Goal: Check status: Check status

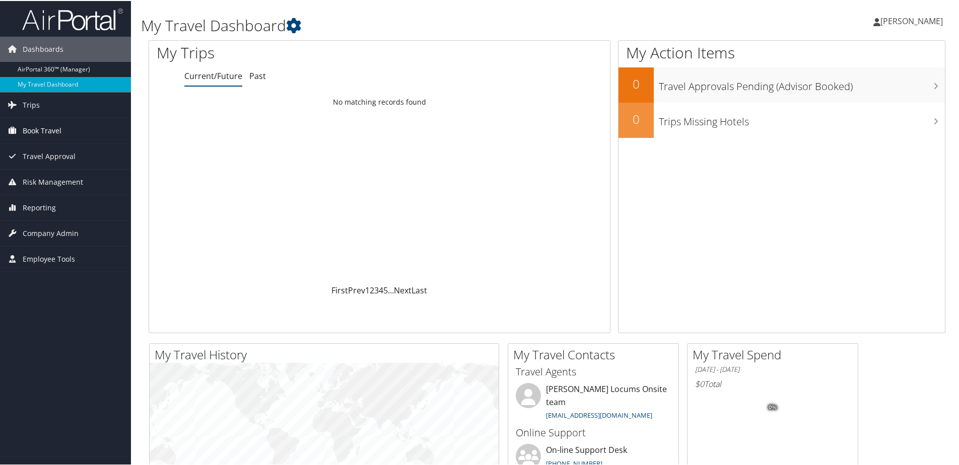
click at [57, 131] on span "Book Travel" at bounding box center [42, 129] width 39 height 25
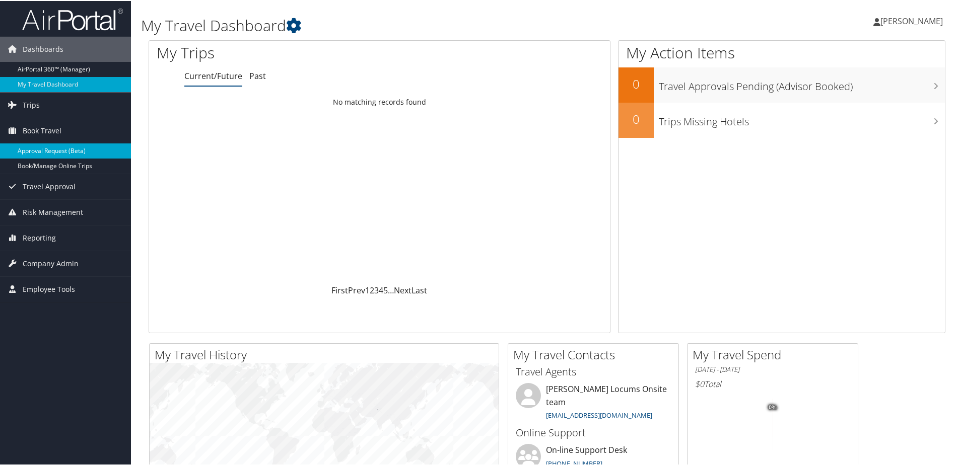
click at [54, 151] on link "Approval Request (Beta)" at bounding box center [65, 150] width 131 height 15
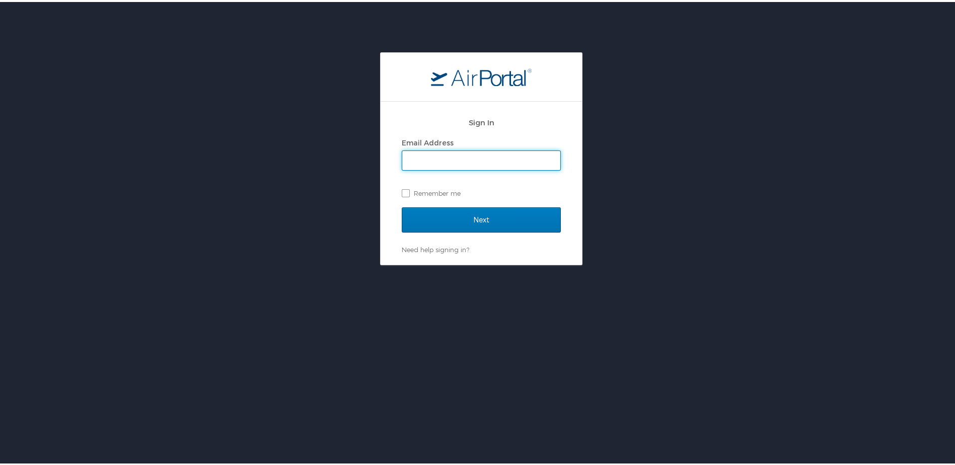
type input "weslyne.coicou@hayeslocums.com"
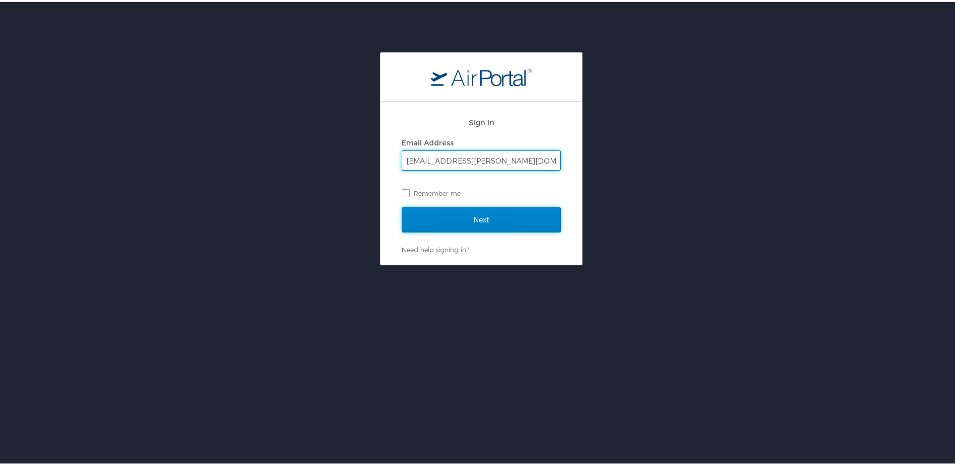
click at [444, 216] on input "Next" at bounding box center [481, 217] width 159 height 25
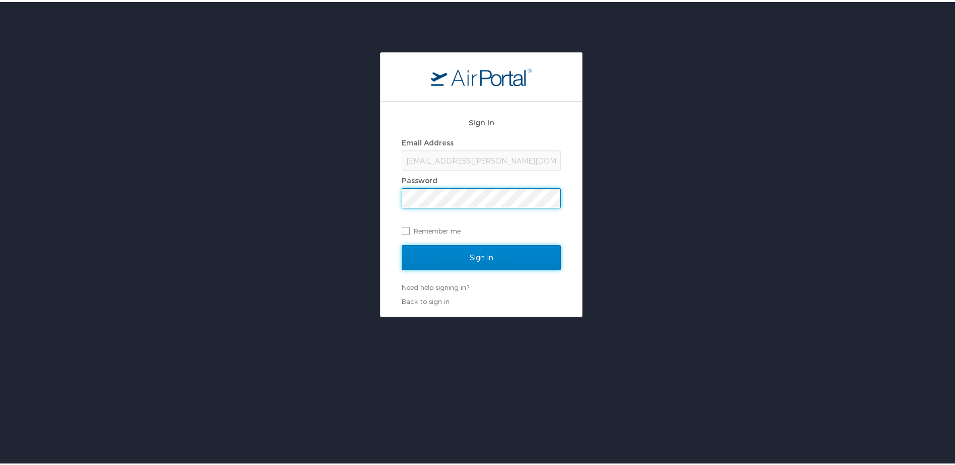
click at [475, 255] on input "Sign In" at bounding box center [481, 255] width 159 height 25
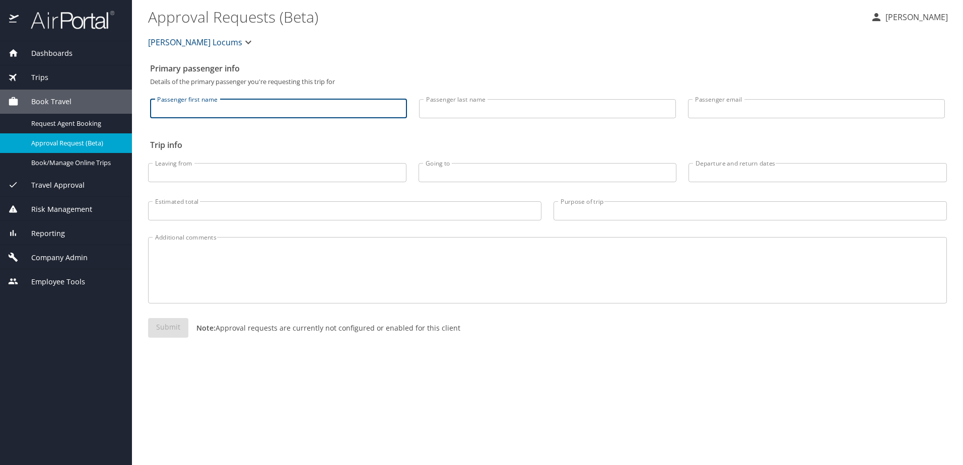
click at [195, 110] on input "Passenger first name" at bounding box center [278, 108] width 257 height 19
type input "Jonelle"
type input "George"
click at [54, 81] on div "Trips" at bounding box center [66, 77] width 116 height 11
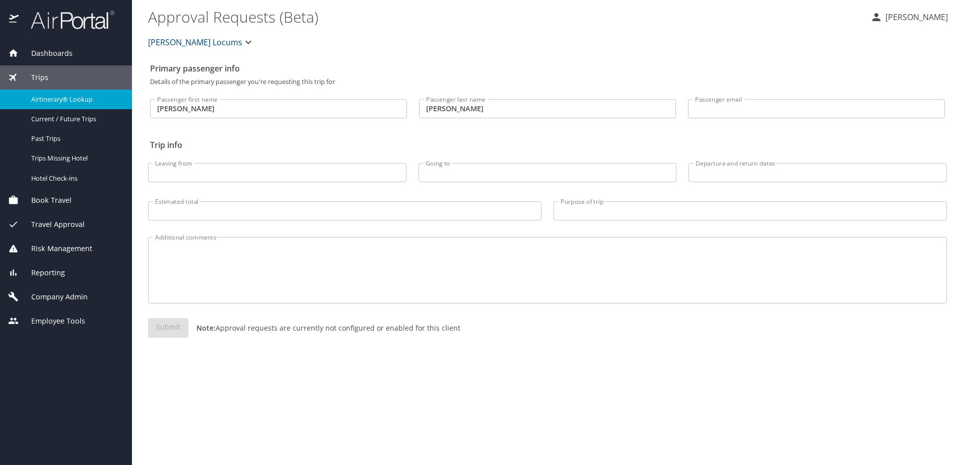
click at [69, 107] on link "Airtinerary® Lookup" at bounding box center [66, 100] width 132 height 20
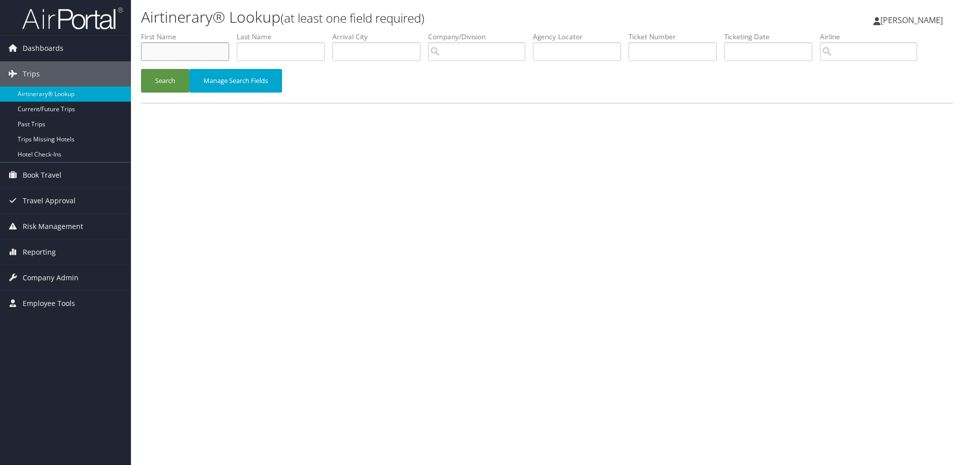
click at [186, 51] on input "text" at bounding box center [185, 51] width 88 height 19
type input "Jonelle"
type input "George"
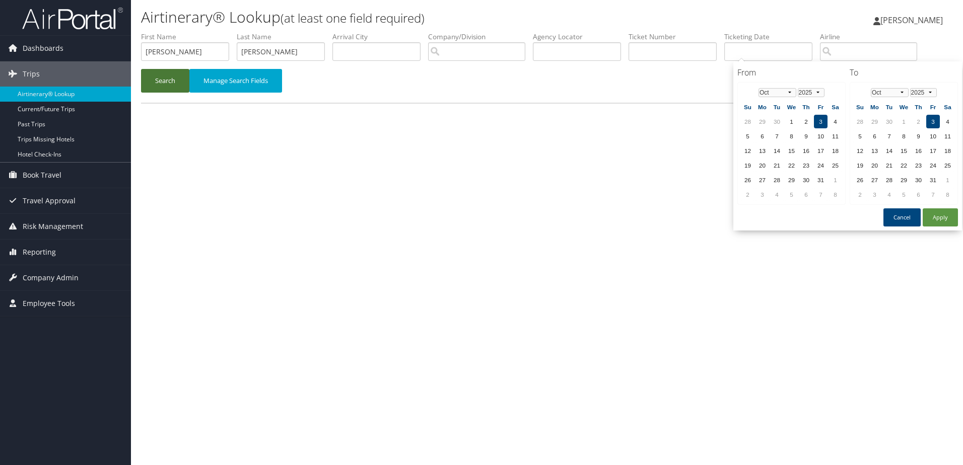
click at [172, 81] on button "Search" at bounding box center [165, 81] width 48 height 24
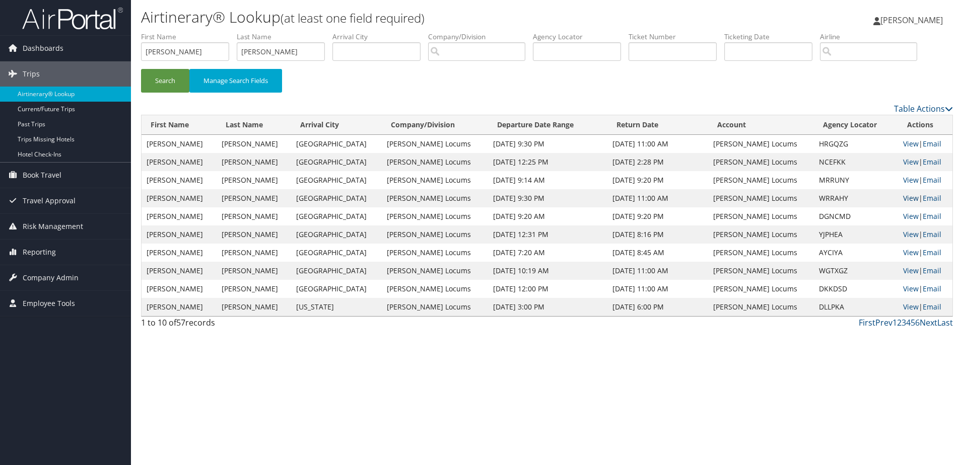
click at [904, 201] on link "View" at bounding box center [911, 198] width 16 height 10
click at [665, 89] on div "Search Manage Search Fields" at bounding box center [546, 86] width 827 height 34
click at [903, 196] on link "View" at bounding box center [911, 198] width 16 height 10
click at [903, 179] on link "View" at bounding box center [911, 180] width 16 height 10
click at [907, 163] on link "View" at bounding box center [911, 162] width 16 height 10
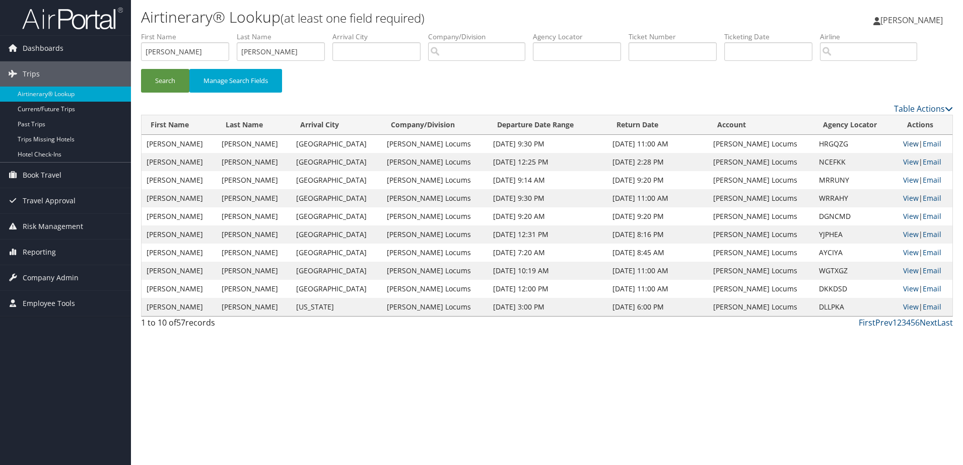
click at [903, 145] on link "View" at bounding box center [911, 144] width 16 height 10
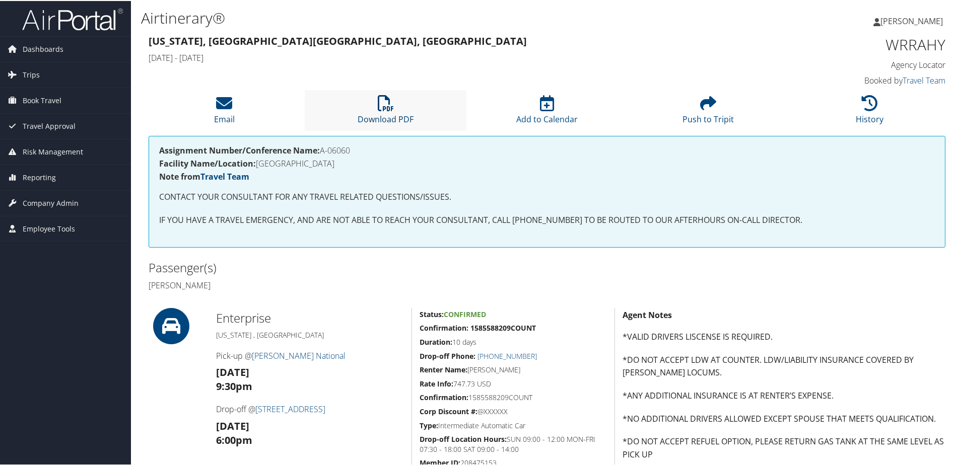
click at [377, 120] on link "Download PDF" at bounding box center [386, 112] width 56 height 24
click at [378, 106] on icon at bounding box center [386, 102] width 16 height 16
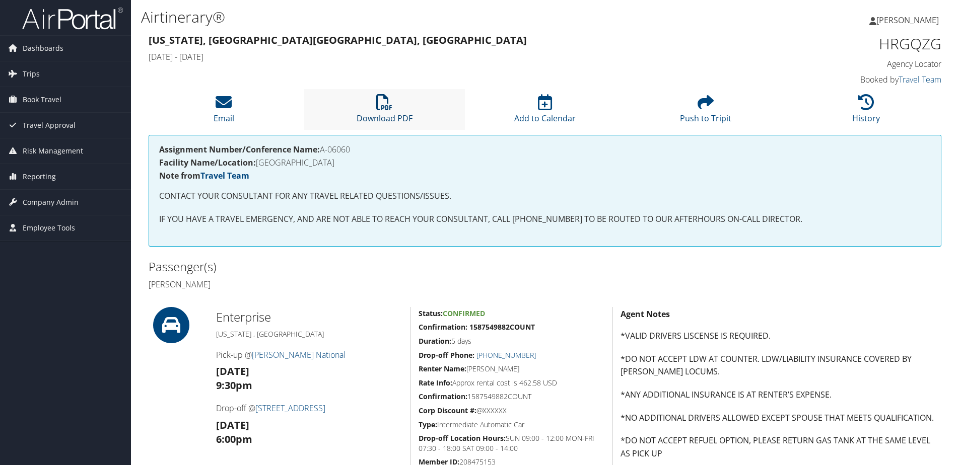
click at [380, 108] on icon at bounding box center [384, 102] width 16 height 16
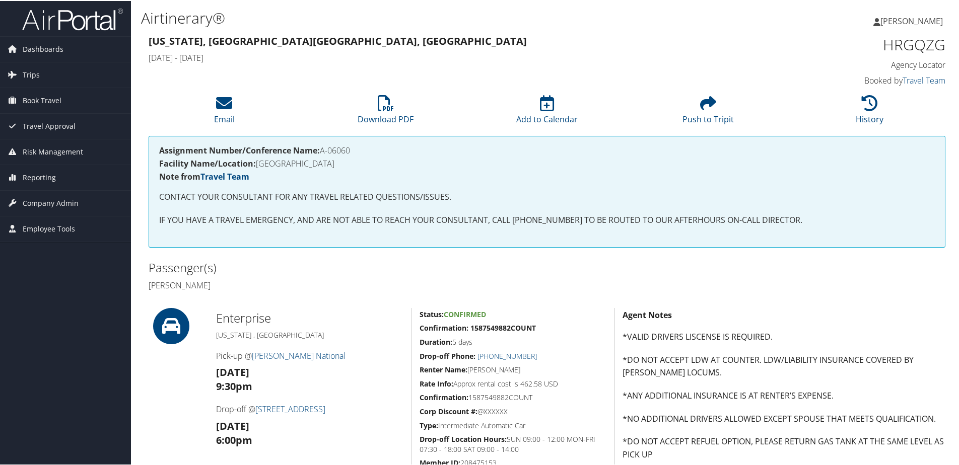
click at [644, 81] on div "[US_STATE], [GEOGRAPHIC_DATA] [GEOGRAPHIC_DATA], [GEOGRAPHIC_DATA] [DATE] - [DA…" at bounding box center [547, 60] width 812 height 57
